Goal: Task Accomplishment & Management: Manage account settings

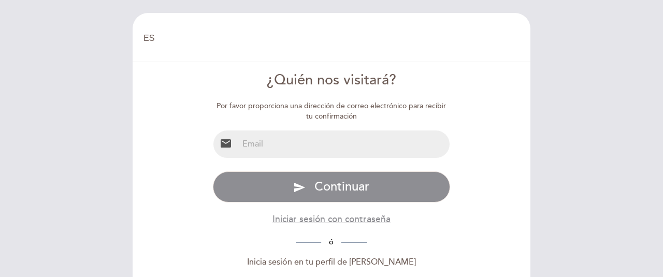
select select "es"
click at [291, 140] on input "email" at bounding box center [344, 144] width 212 height 27
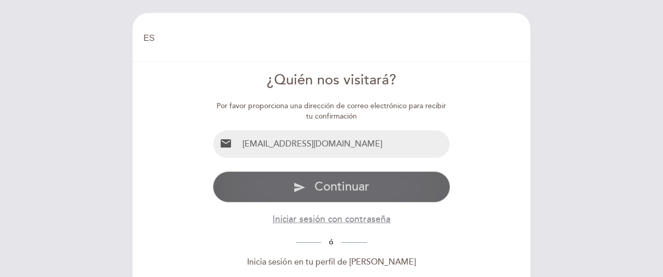
type input "[EMAIL_ADDRESS][DOMAIN_NAME]"
click at [351, 190] on span "Continuar" at bounding box center [341, 186] width 55 height 15
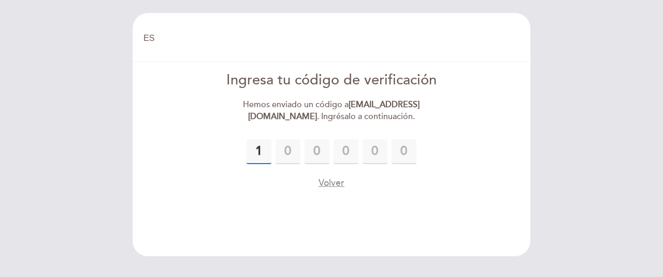
type input "1"
type input "8"
type input "1"
type input "9"
type input "6"
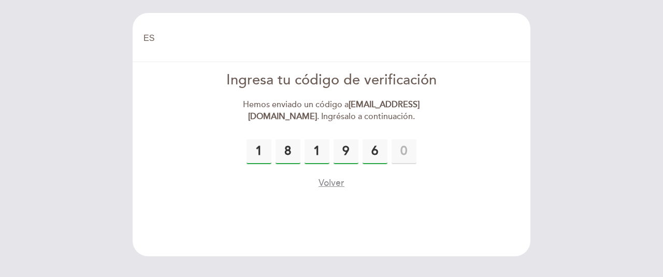
click at [445, 168] on div "1 8 1 9 6 Por favor ingresa el código de verificación El código [PERSON_NAME] 6…" at bounding box center [332, 164] width 238 height 51
click at [410, 149] on input "text" at bounding box center [404, 151] width 25 height 25
click at [403, 183] on div "Volver" at bounding box center [332, 183] width 238 height 13
click at [246, 155] on div "1 8 1 9 6" at bounding box center [332, 151] width 238 height 25
click at [255, 150] on input "1" at bounding box center [259, 151] width 25 height 25
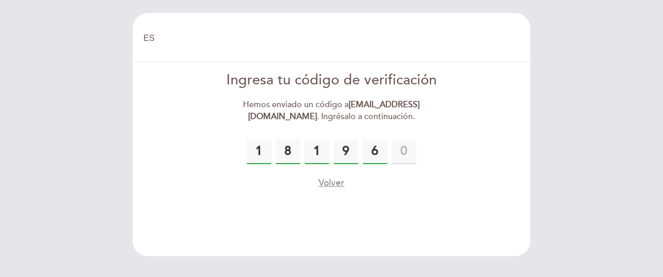
click at [255, 150] on input "1" at bounding box center [259, 151] width 25 height 25
click at [376, 145] on input "6" at bounding box center [375, 151] width 25 height 25
drag, startPoint x: 382, startPoint y: 150, endPoint x: 177, endPoint y: 141, distance: 205.3
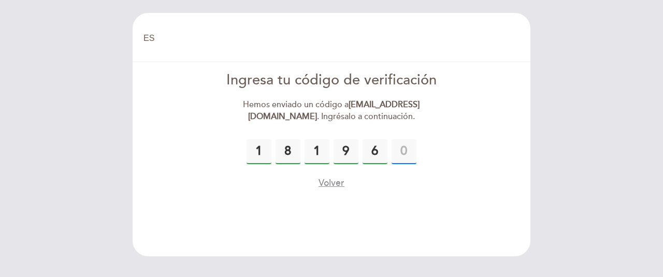
click at [392, 141] on input "text" at bounding box center [404, 151] width 25 height 25
type input "1"
type input "2"
type input "8"
type input "1"
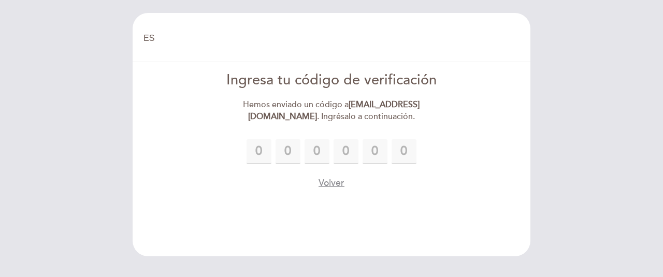
type input "9"
type input "6"
click at [245, 150] on div "1 2 8 1 9 6" at bounding box center [332, 151] width 238 height 25
click at [468, 157] on form "Ingresa tu código de verificación Hemos enviado un código a [EMAIL_ADDRESS][DOM…" at bounding box center [331, 129] width 383 height 119
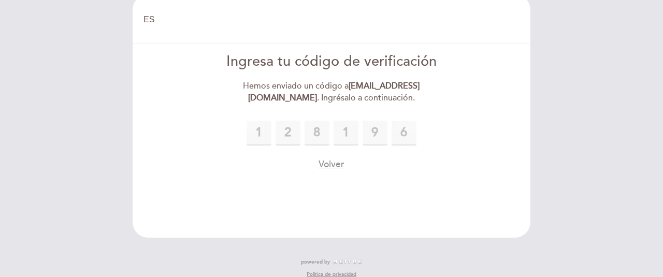
scroll to position [30, 0]
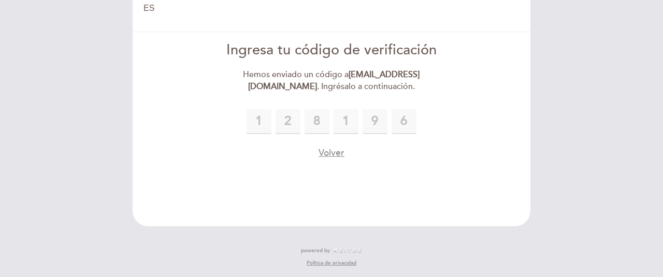
click at [418, 142] on div "1 2 8 1 9 6 Por favor ingresa el código de verificación El código [PERSON_NAME]…" at bounding box center [332, 134] width 238 height 51
